Goal: Task Accomplishment & Management: Manage account settings

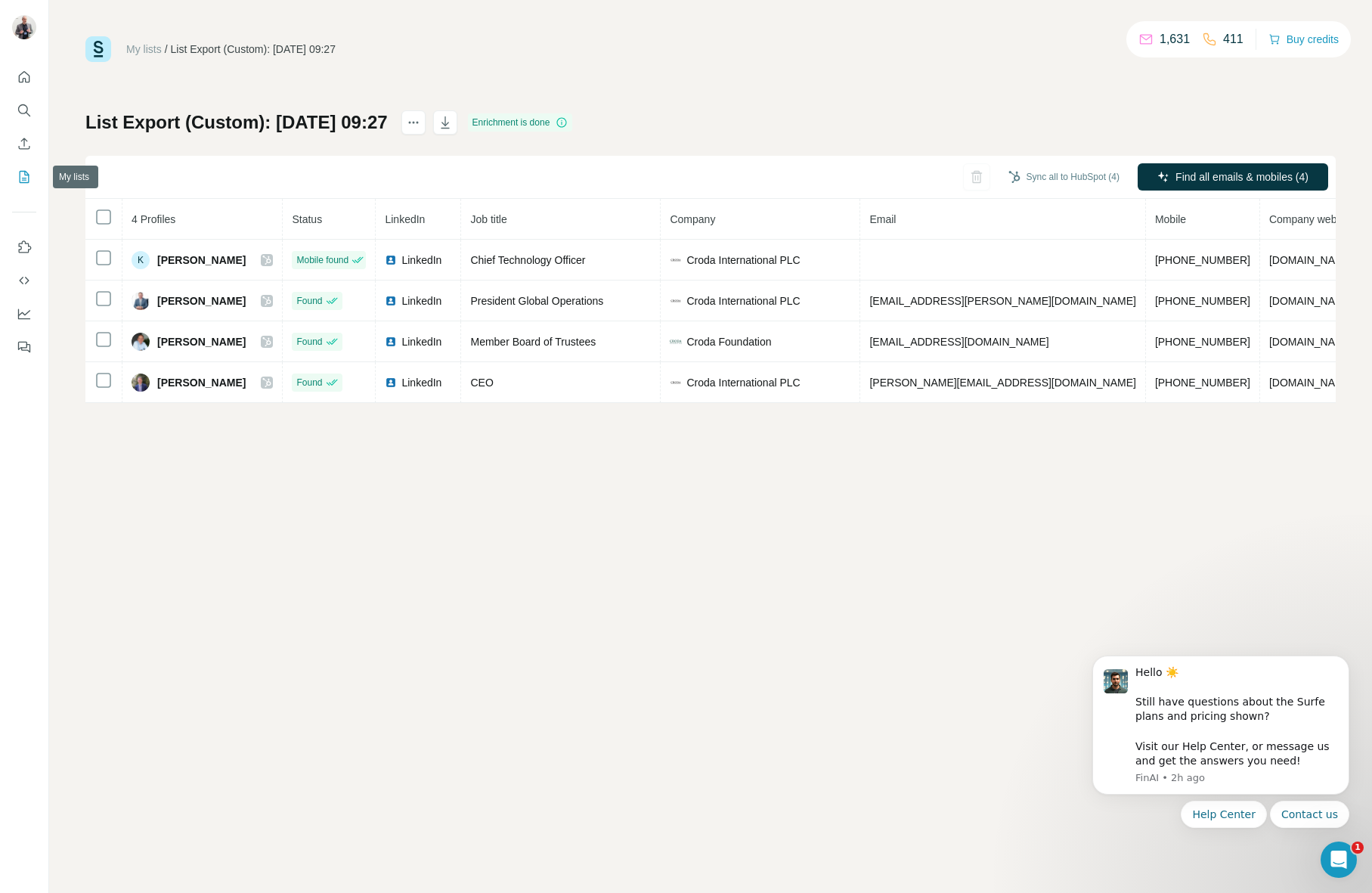
click at [24, 171] on icon "My lists" at bounding box center [24, 176] width 10 height 12
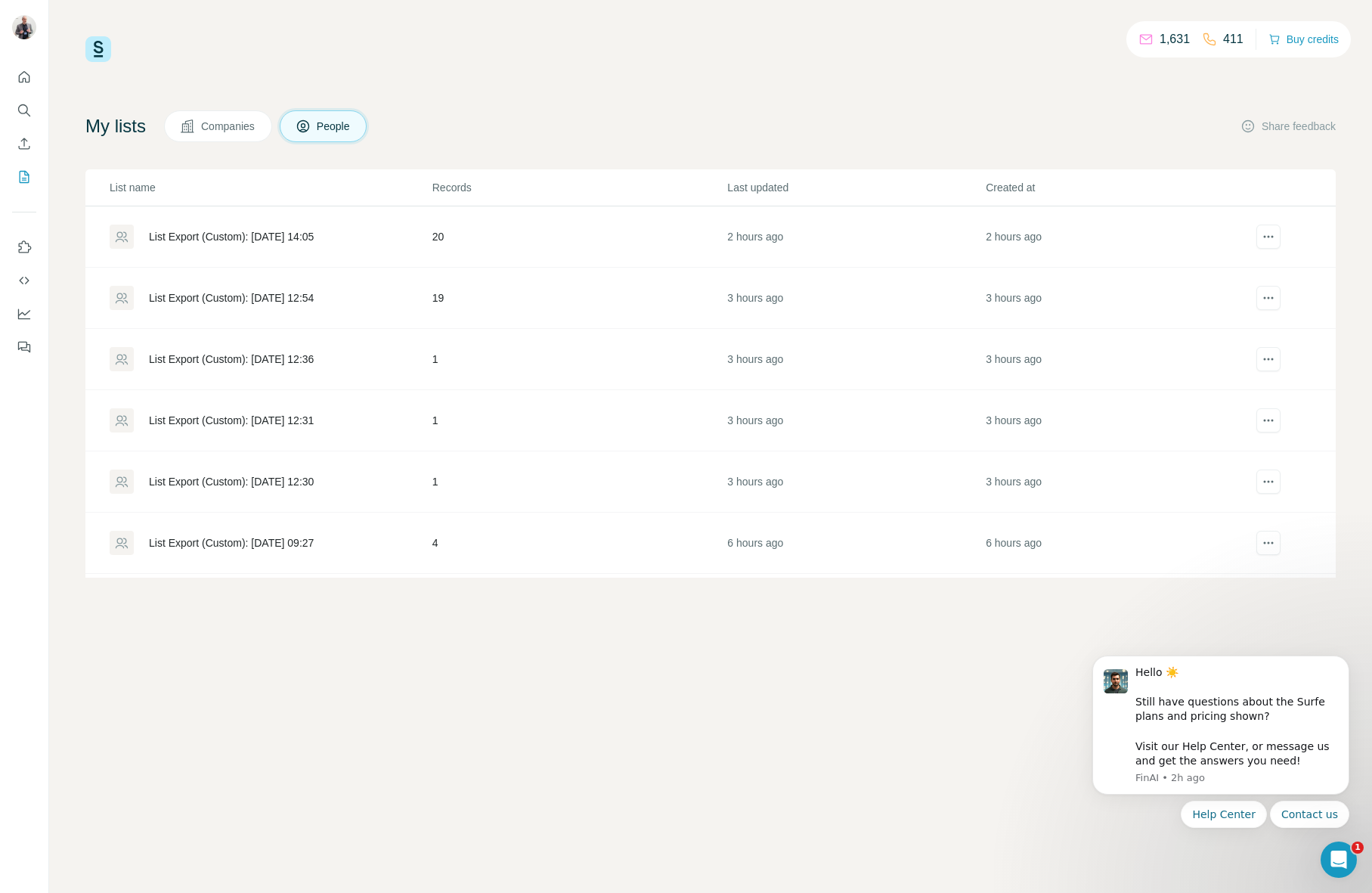
click at [284, 235] on div "List Export (Custom): [DATE] 14:05" at bounding box center [231, 236] width 165 height 15
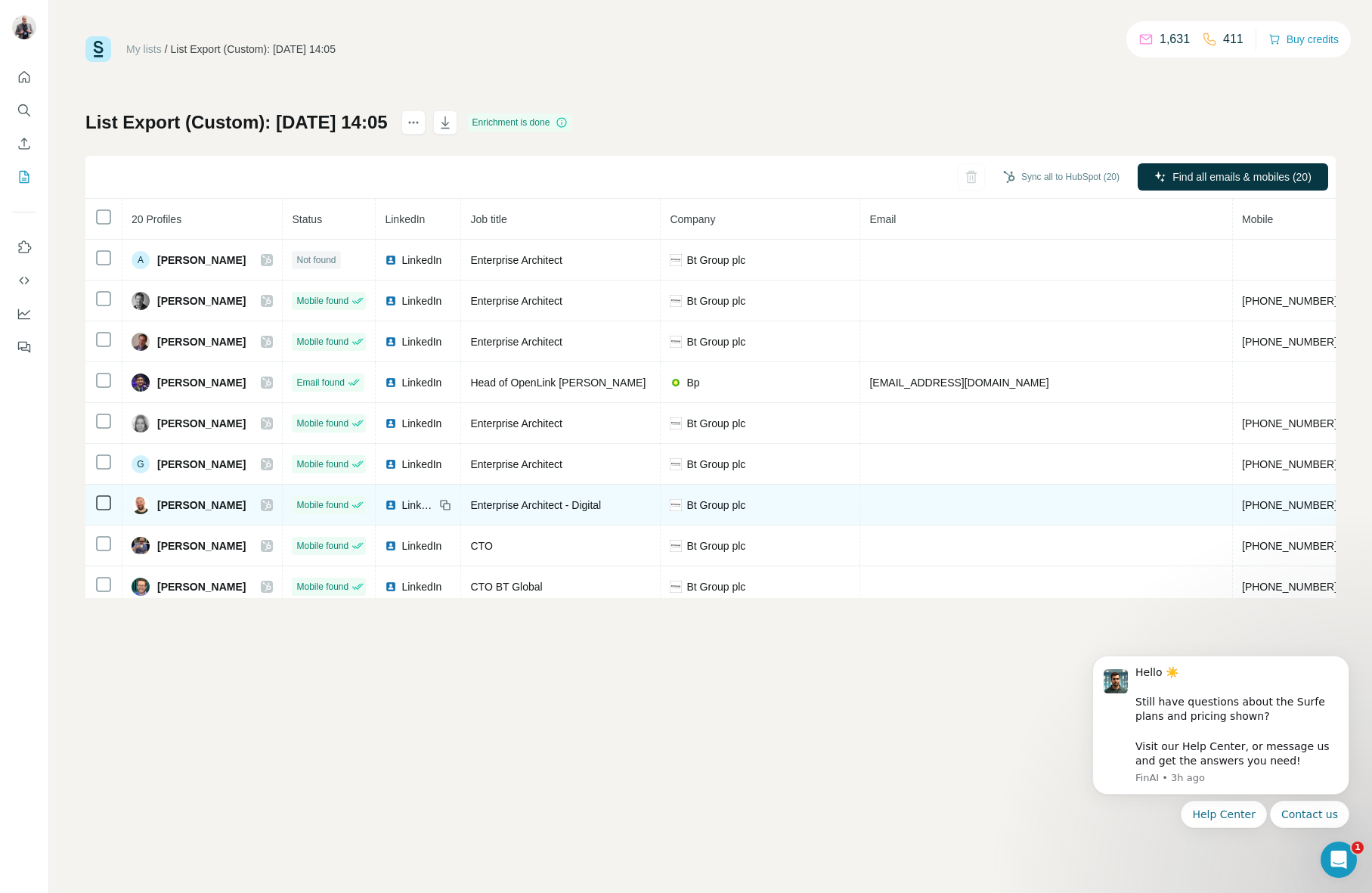
scroll to position [307, 0]
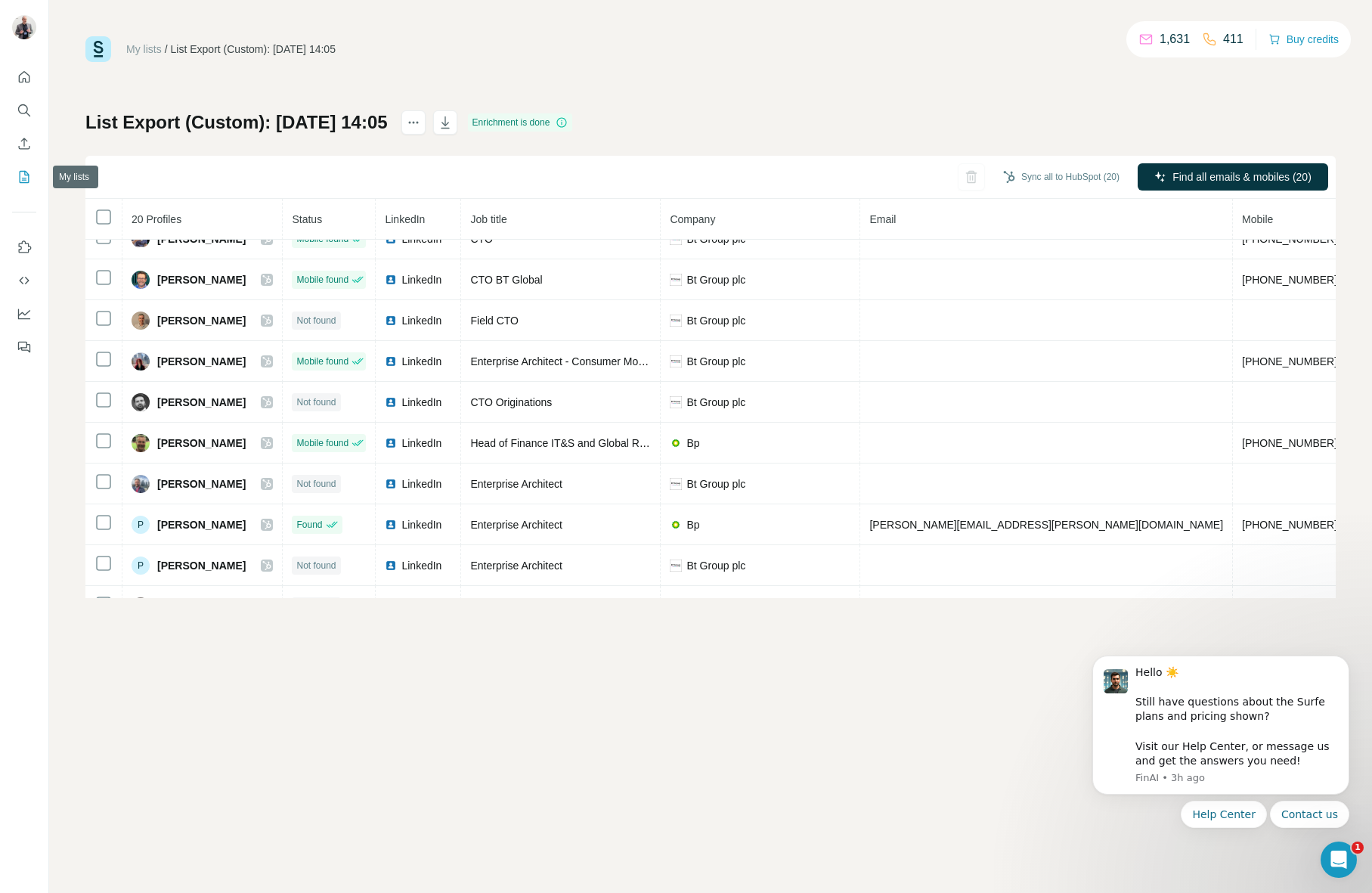
click at [27, 174] on icon "My lists" at bounding box center [24, 176] width 15 height 15
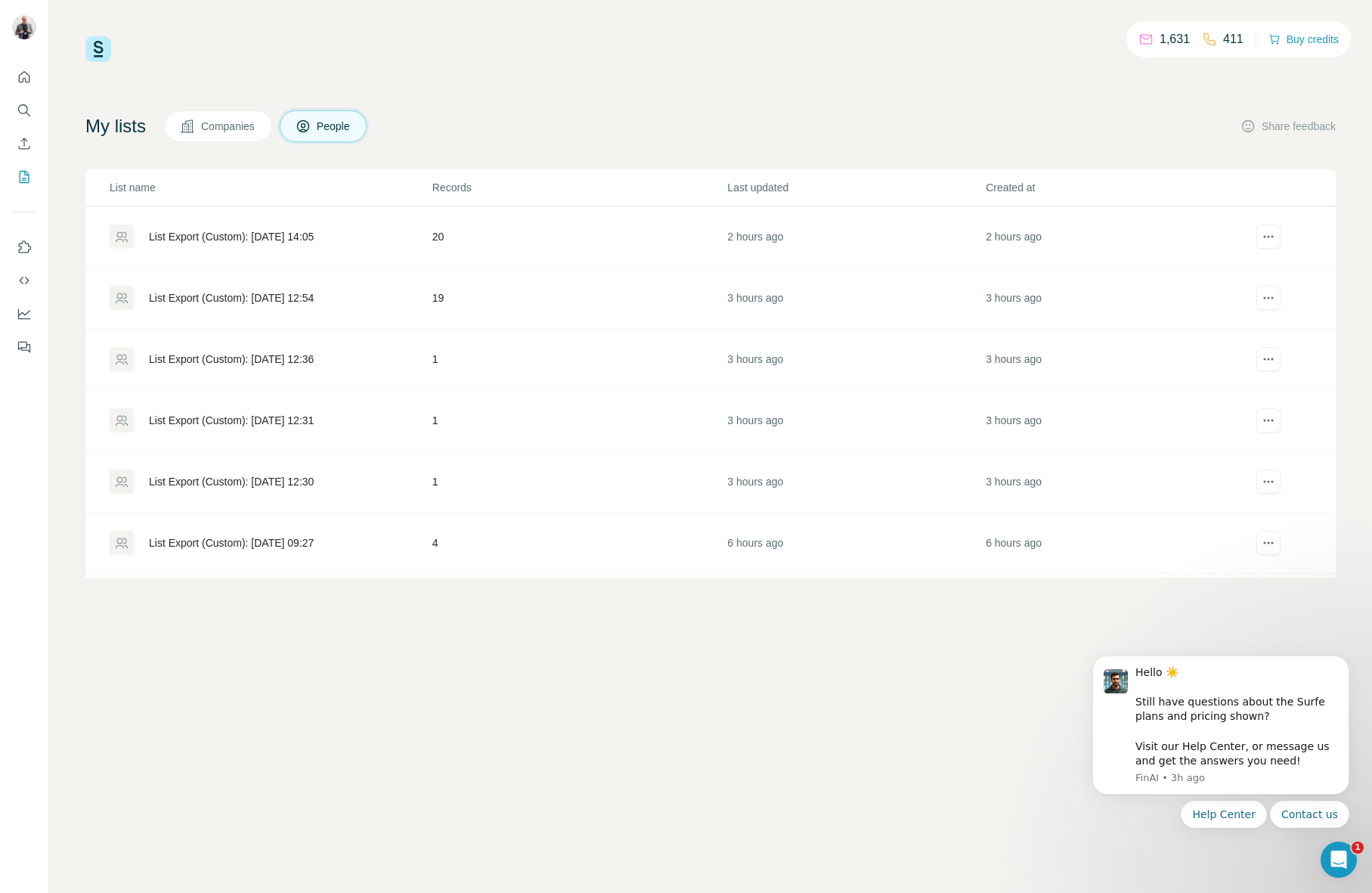
click at [207, 305] on div "List Export (Custom): [DATE] 12:54" at bounding box center [231, 297] width 165 height 15
